Goal: Task Accomplishment & Management: Manage account settings

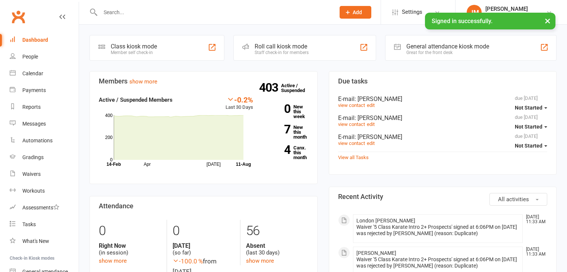
click at [116, 15] on input "text" at bounding box center [214, 12] width 232 height 10
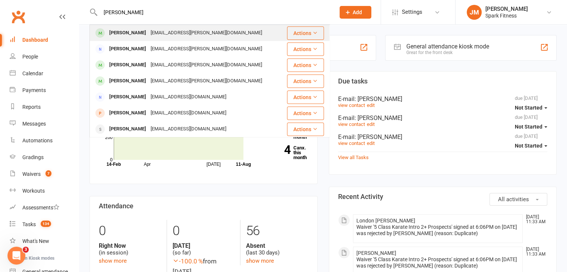
type input "[PERSON_NAME]"
click at [169, 35] on div "[EMAIL_ADDRESS][PERSON_NAME][DOMAIN_NAME]" at bounding box center [206, 33] width 116 height 11
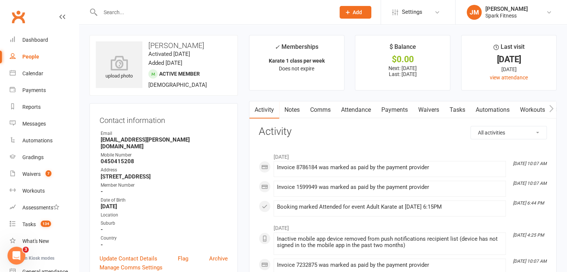
click at [387, 110] on link "Payments" at bounding box center [394, 109] width 37 height 17
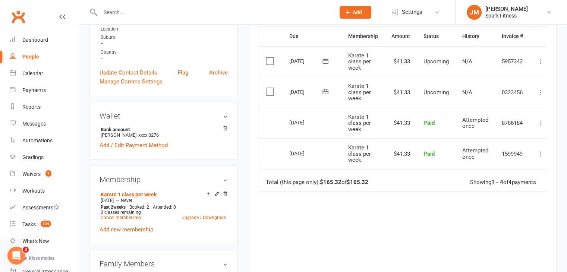
scroll to position [183, 0]
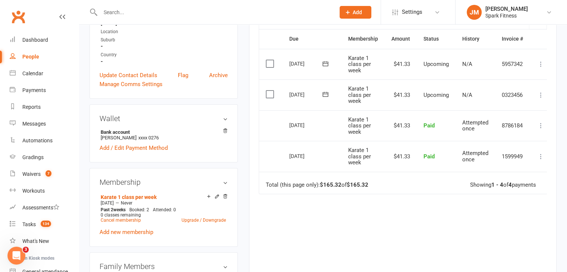
click at [541, 95] on icon at bounding box center [540, 94] width 7 height 7
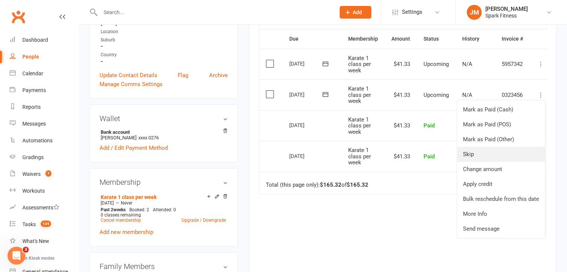
click at [481, 151] on link "Skip" at bounding box center [501, 154] width 88 height 15
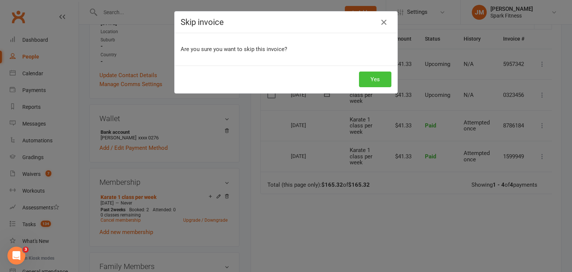
click at [367, 78] on button "Yes" at bounding box center [375, 80] width 32 height 16
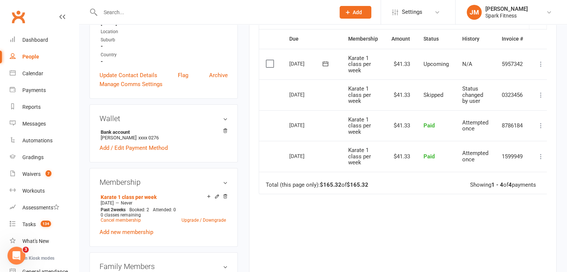
click at [117, 10] on input "text" at bounding box center [214, 12] width 232 height 10
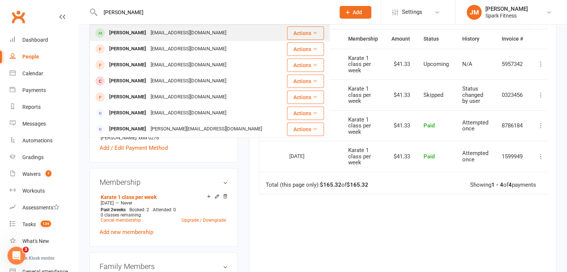
type input "[PERSON_NAME]"
click at [148, 35] on div "[EMAIL_ADDRESS][DOMAIN_NAME]" at bounding box center [188, 33] width 80 height 11
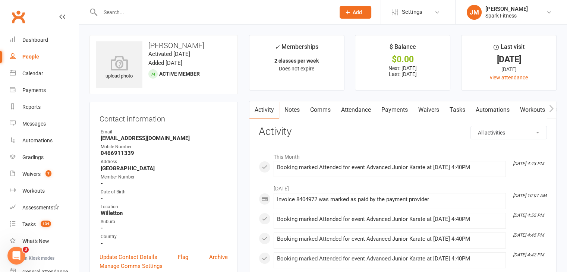
click at [391, 110] on link "Payments" at bounding box center [394, 109] width 37 height 17
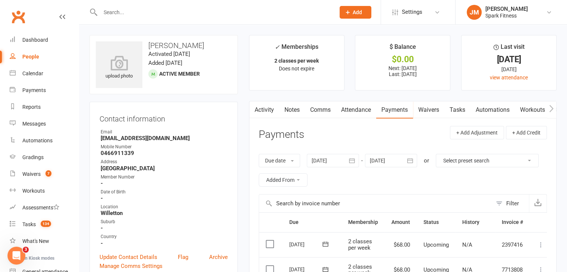
click at [322, 161] on div at bounding box center [333, 160] width 52 height 13
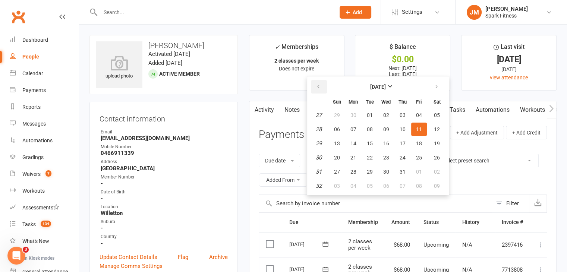
click at [320, 90] on button "button" at bounding box center [319, 86] width 16 height 13
click at [372, 114] on span "01" at bounding box center [370, 115] width 6 height 6
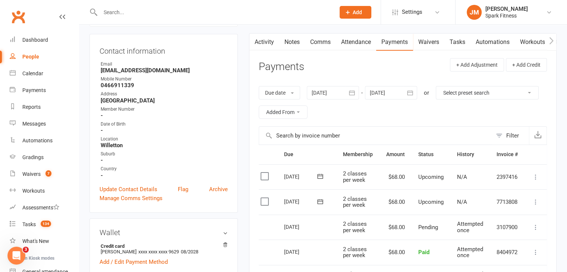
scroll to position [46, 0]
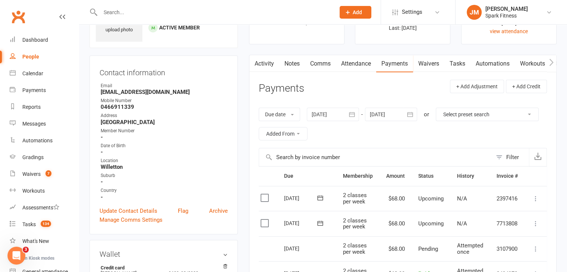
click at [321, 115] on div at bounding box center [333, 114] width 52 height 13
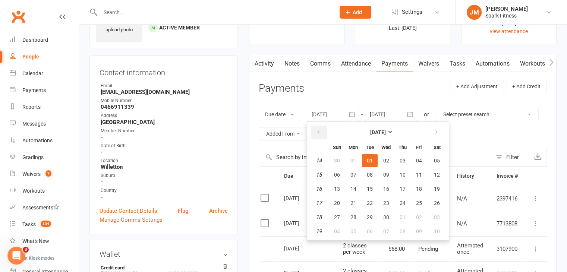
click at [322, 127] on button "button" at bounding box center [319, 132] width 16 height 13
click at [386, 162] on span "01" at bounding box center [386, 161] width 6 height 6
type input "[DATE]"
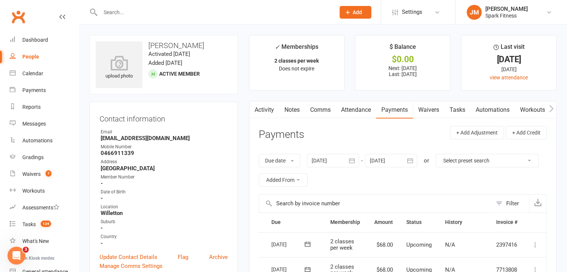
scroll to position [0, 0]
click at [366, 106] on link "Attendance" at bounding box center [356, 109] width 40 height 17
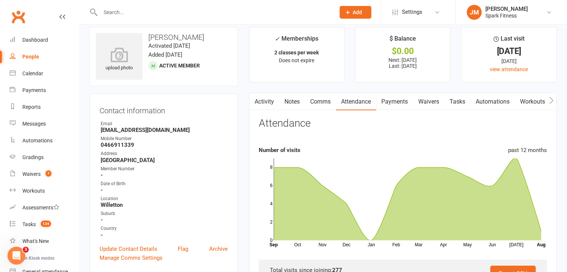
scroll to position [7, 0]
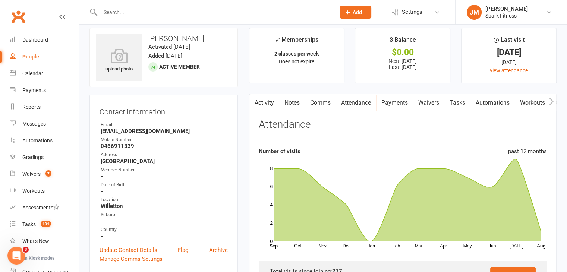
click at [386, 104] on link "Payments" at bounding box center [394, 102] width 37 height 17
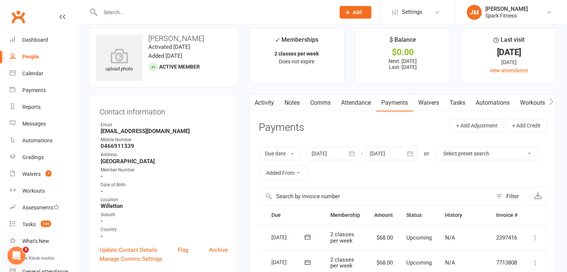
click at [363, 103] on link "Attendance" at bounding box center [356, 102] width 40 height 17
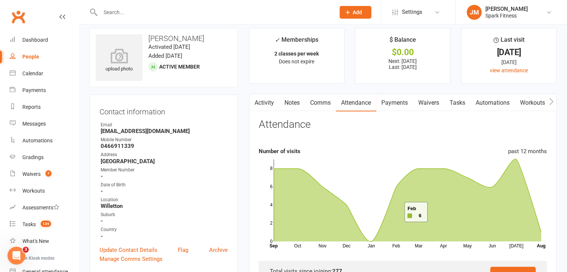
click at [397, 108] on link "Payments" at bounding box center [394, 102] width 37 height 17
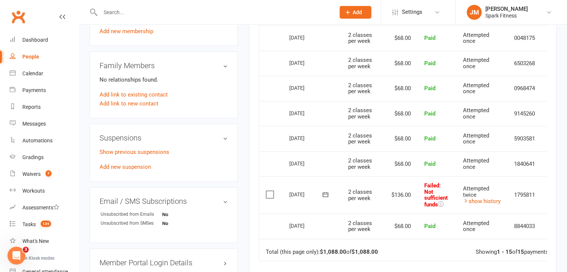
scroll to position [0, 19]
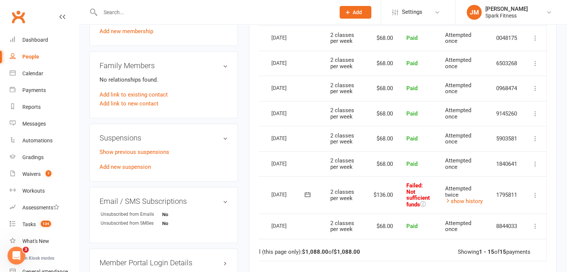
click at [537, 195] on icon at bounding box center [534, 195] width 7 height 7
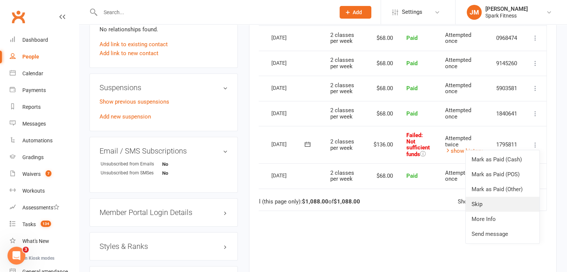
scroll to position [438, 0]
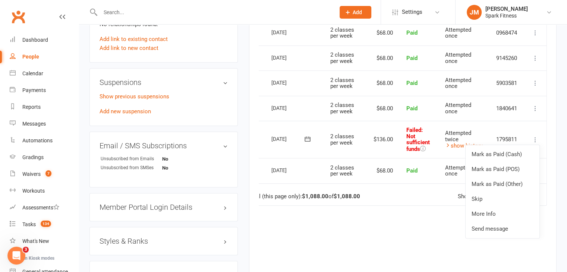
click at [418, 155] on td "Failed : Not sufficient funds" at bounding box center [418, 139] width 39 height 37
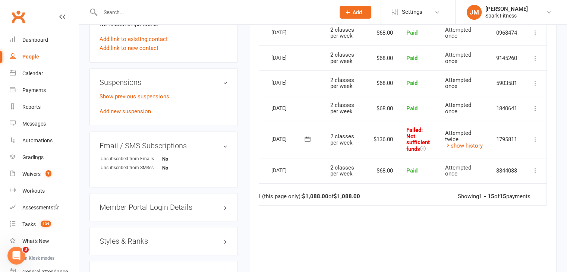
click at [535, 139] on icon at bounding box center [534, 139] width 7 height 7
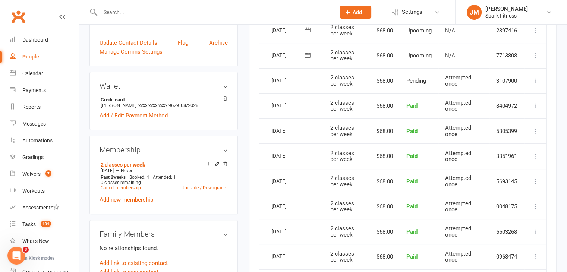
scroll to position [210, 0]
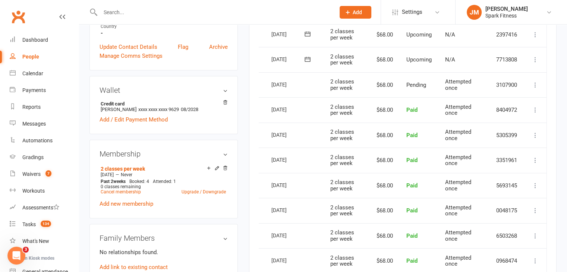
click at [533, 58] on icon at bounding box center [534, 59] width 7 height 7
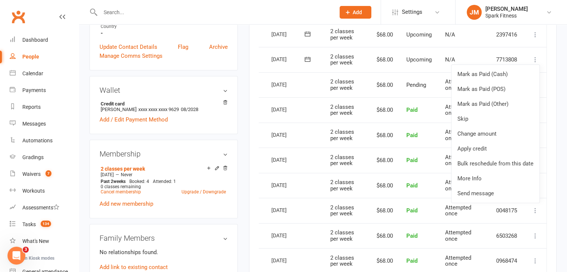
click at [495, 52] on td "7713808" at bounding box center [506, 59] width 35 height 25
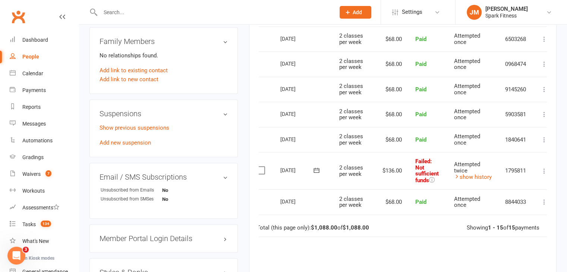
scroll to position [0, 0]
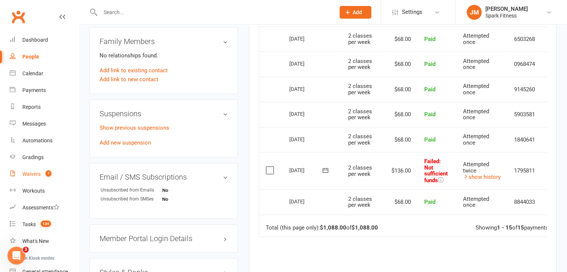
click at [40, 179] on link "Waivers 7" at bounding box center [44, 174] width 69 height 17
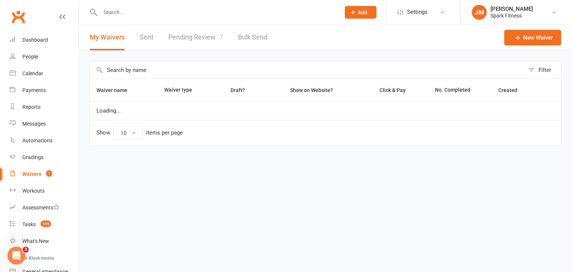
click at [200, 38] on link "Pending Review 7" at bounding box center [195, 38] width 55 height 26
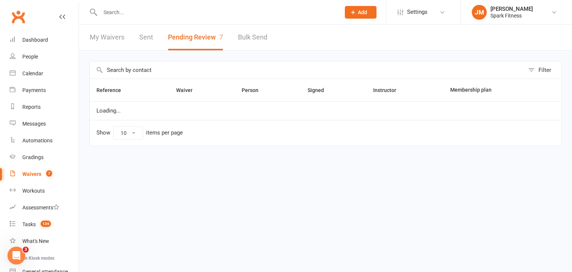
select select "50"
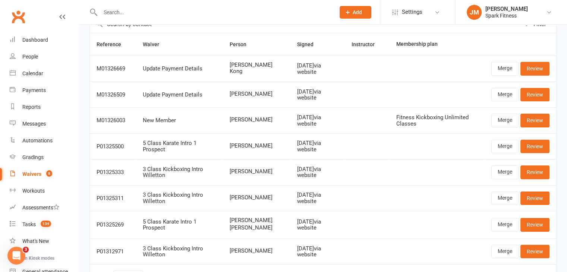
scroll to position [45, 0]
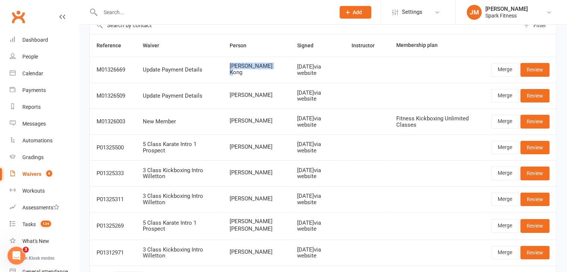
drag, startPoint x: 243, startPoint y: 72, endPoint x: 227, endPoint y: 66, distance: 16.4
click at [227, 66] on td "[PERSON_NAME] Kong" at bounding box center [257, 70] width 68 height 26
copy span "[PERSON_NAME] Kong"
click at [148, 15] on input "text" at bounding box center [214, 12] width 232 height 10
paste input "[PERSON_NAME] Kong"
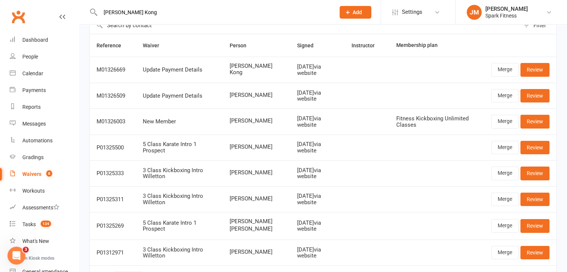
type input "[PERSON_NAME] Kong"
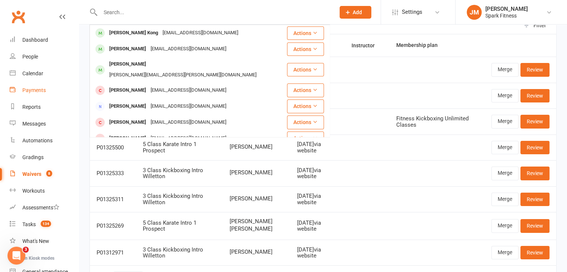
click at [29, 87] on div "Payments" at bounding box center [33, 90] width 23 height 6
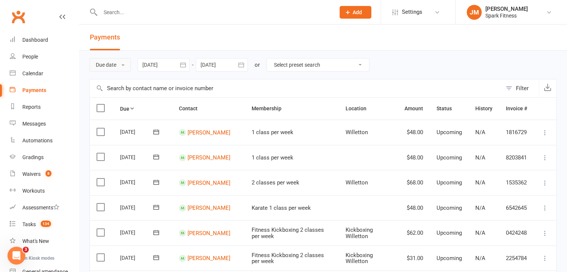
click at [128, 65] on button "Due date" at bounding box center [109, 64] width 41 height 13
click at [133, 113] on link "Date failed" at bounding box center [127, 111] width 74 height 15
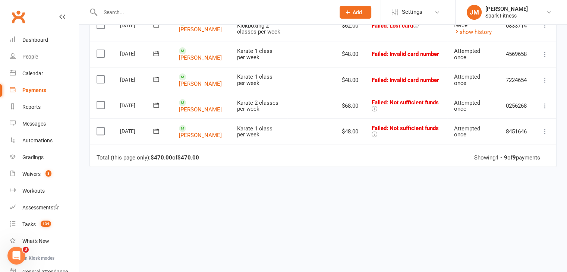
scroll to position [228, 0]
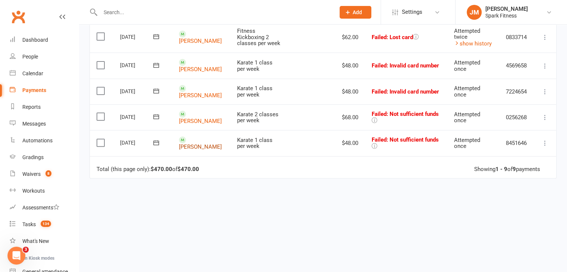
click at [200, 143] on link "[PERSON_NAME]" at bounding box center [200, 146] width 43 height 7
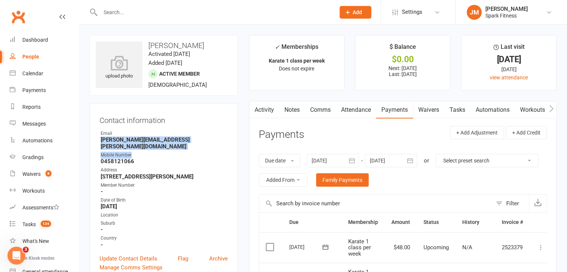
drag, startPoint x: 191, startPoint y: 143, endPoint x: 101, endPoint y: 137, distance: 90.0
click at [101, 137] on ul "Owner Email [PERSON_NAME][EMAIL_ADDRESS][PERSON_NAME][DOMAIN_NAME] Mobile Numbe…" at bounding box center [163, 189] width 128 height 118
click at [198, 137] on strong "[PERSON_NAME][EMAIL_ADDRESS][PERSON_NAME][DOMAIN_NAME]" at bounding box center [164, 142] width 127 height 13
drag, startPoint x: 191, startPoint y: 139, endPoint x: 85, endPoint y: 140, distance: 106.2
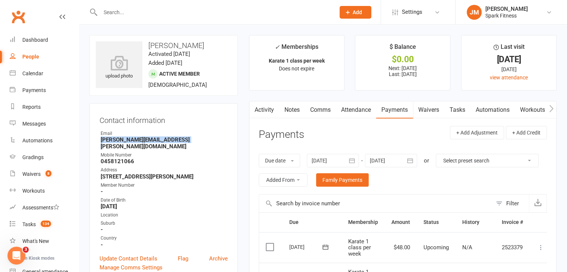
copy strong "[PERSON_NAME][EMAIL_ADDRESS][PERSON_NAME][DOMAIN_NAME]"
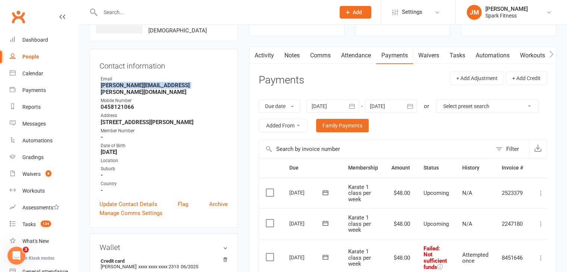
scroll to position [55, 0]
click at [322, 108] on div at bounding box center [333, 105] width 52 height 13
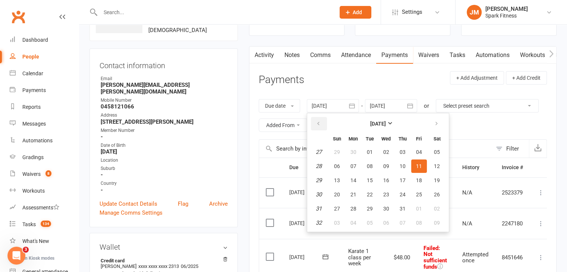
click at [317, 117] on button "button" at bounding box center [319, 123] width 16 height 13
click at [340, 152] on button "01" at bounding box center [337, 151] width 16 height 13
type input "[DATE]"
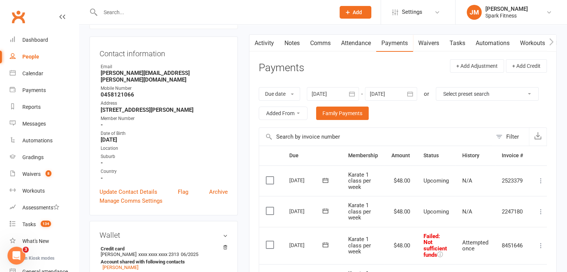
scroll to position [67, 0]
click at [351, 43] on link "Attendance" at bounding box center [356, 42] width 40 height 17
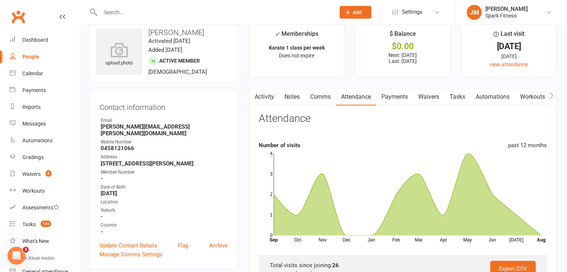
scroll to position [13, 0]
click at [397, 96] on link "Payments" at bounding box center [394, 97] width 37 height 17
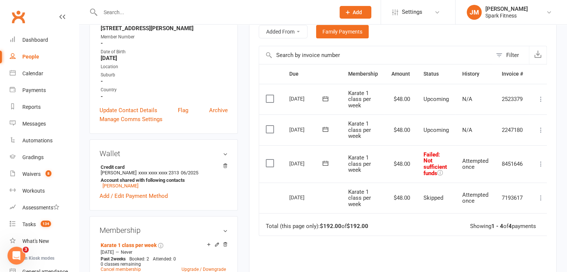
click at [538, 199] on icon at bounding box center [540, 197] width 7 height 7
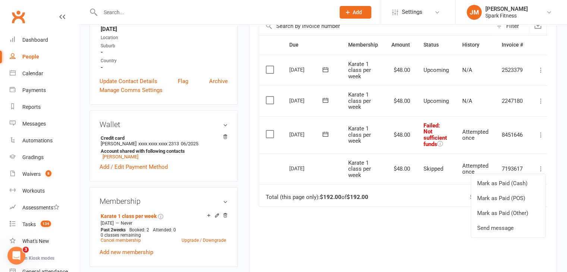
scroll to position [178, 0]
click at [386, 180] on td "$48.00" at bounding box center [401, 168] width 32 height 31
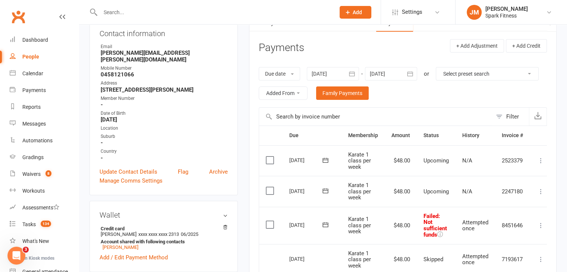
scroll to position [107, 0]
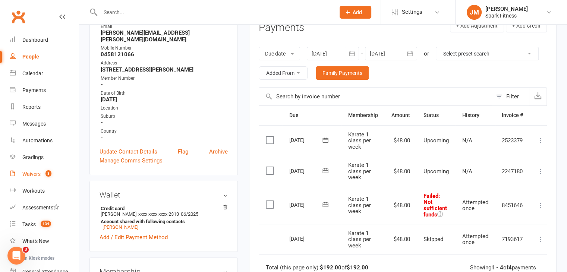
click at [33, 174] on div "Waivers" at bounding box center [31, 174] width 18 height 6
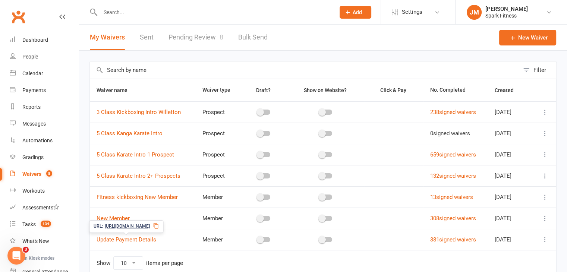
click at [131, 223] on span "[URL][DOMAIN_NAME]" at bounding box center [127, 226] width 45 height 7
click at [122, 9] on input "text" at bounding box center [214, 12] width 232 height 10
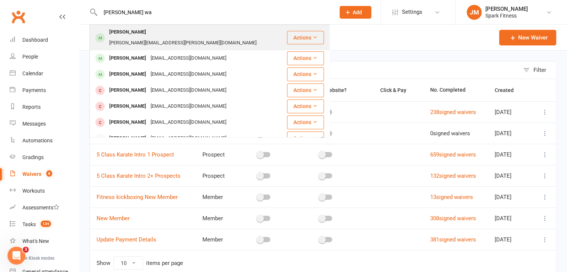
type input "[PERSON_NAME] wa"
click at [149, 38] on div "[PERSON_NAME][EMAIL_ADDRESS][PERSON_NAME][DOMAIN_NAME]" at bounding box center [183, 43] width 152 height 11
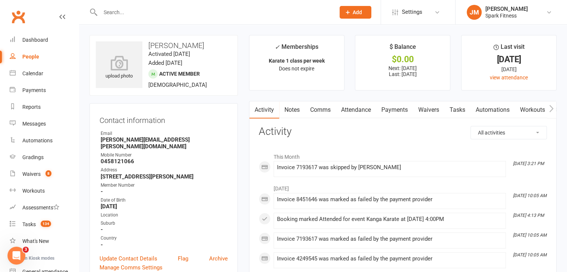
click at [351, 110] on link "Attendance" at bounding box center [356, 109] width 40 height 17
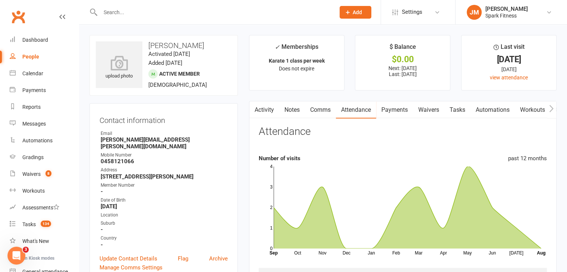
click at [397, 105] on link "Payments" at bounding box center [394, 109] width 37 height 17
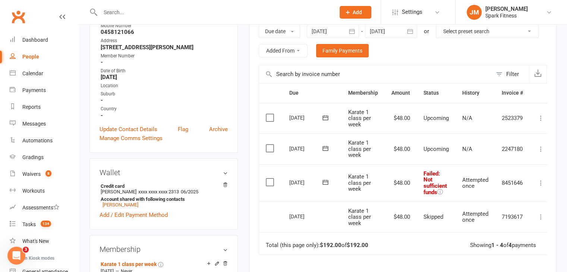
scroll to position [80, 0]
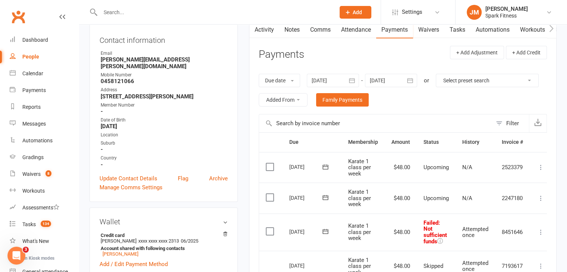
click at [325, 79] on div at bounding box center [333, 80] width 52 height 13
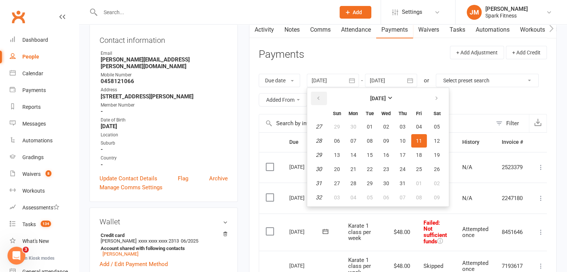
click at [316, 96] on icon "button" at bounding box center [318, 98] width 5 height 6
click at [338, 125] on span "01" at bounding box center [337, 127] width 6 height 6
type input "[DATE]"
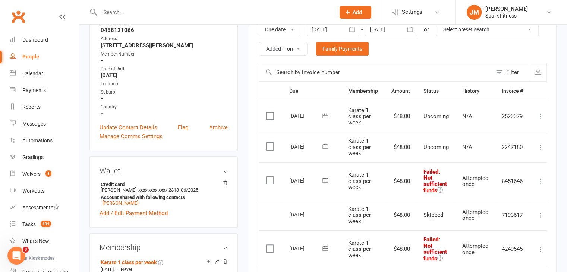
scroll to position [0, 0]
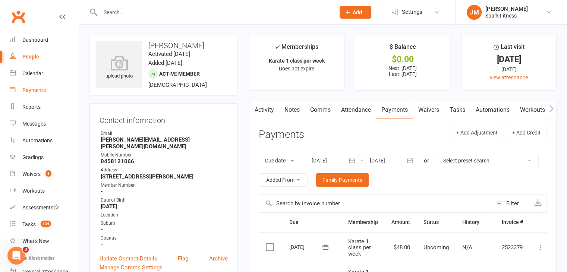
click at [31, 85] on link "Payments" at bounding box center [44, 90] width 69 height 17
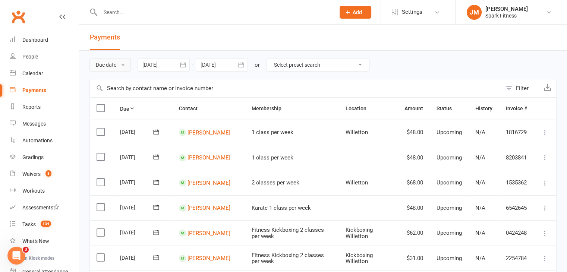
click at [128, 63] on button "Due date" at bounding box center [109, 64] width 41 height 13
click at [131, 111] on link "Date failed" at bounding box center [127, 111] width 74 height 15
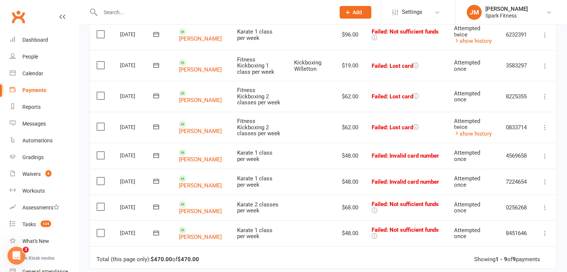
scroll to position [139, 0]
click at [189, 182] on link "[PERSON_NAME]" at bounding box center [200, 184] width 43 height 7
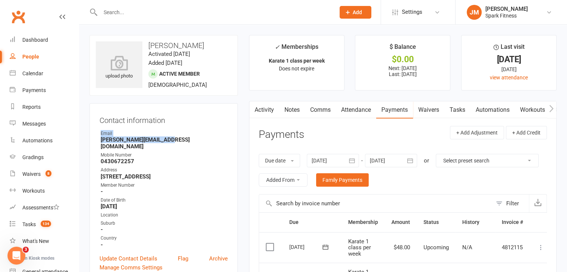
drag, startPoint x: 171, startPoint y: 140, endPoint x: 91, endPoint y: 135, distance: 80.3
click at [91, 135] on div "Contact information Owner Email [PERSON_NAME][EMAIL_ADDRESS][DOMAIN_NAME] Mobil…" at bounding box center [163, 192] width 148 height 179
click at [197, 135] on div "Email" at bounding box center [164, 133] width 127 height 7
drag, startPoint x: 181, startPoint y: 140, endPoint x: 94, endPoint y: 141, distance: 87.9
click at [94, 141] on div "Contact information Owner Email [PERSON_NAME][EMAIL_ADDRESS][DOMAIN_NAME] Mobil…" at bounding box center [163, 192] width 148 height 179
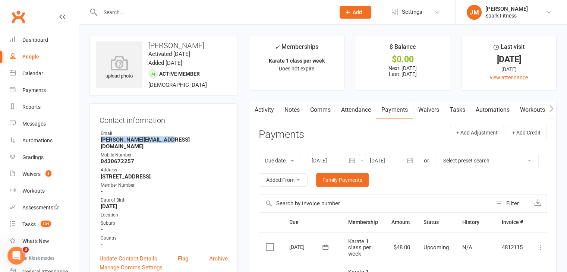
copy strong "[PERSON_NAME][EMAIL_ADDRESS][DOMAIN_NAME]"
